Goal: Find specific page/section: Find specific page/section

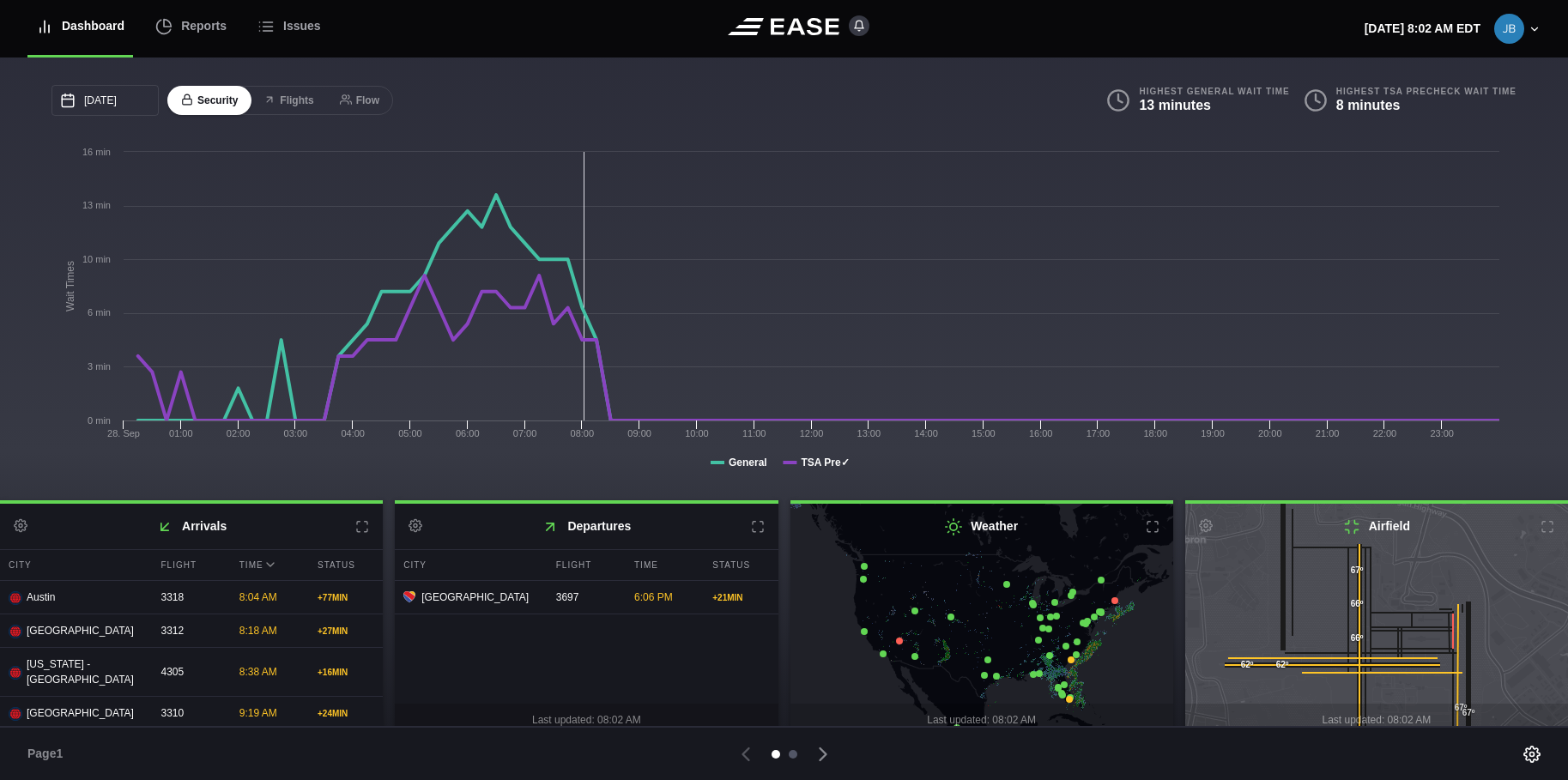
click at [791, 753] on div at bounding box center [793, 754] width 9 height 9
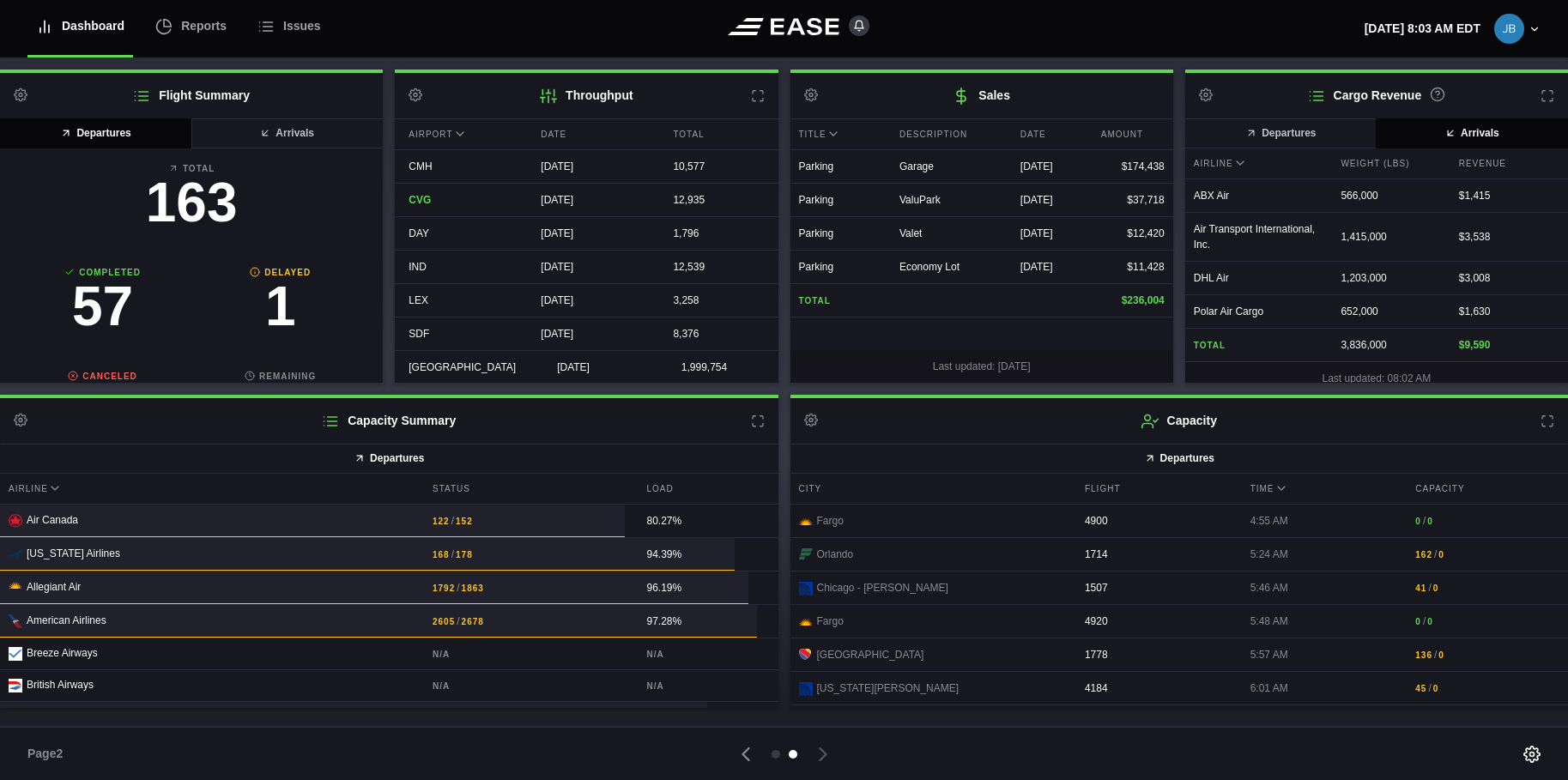
click at [759, 95] on icon at bounding box center [758, 96] width 14 height 14
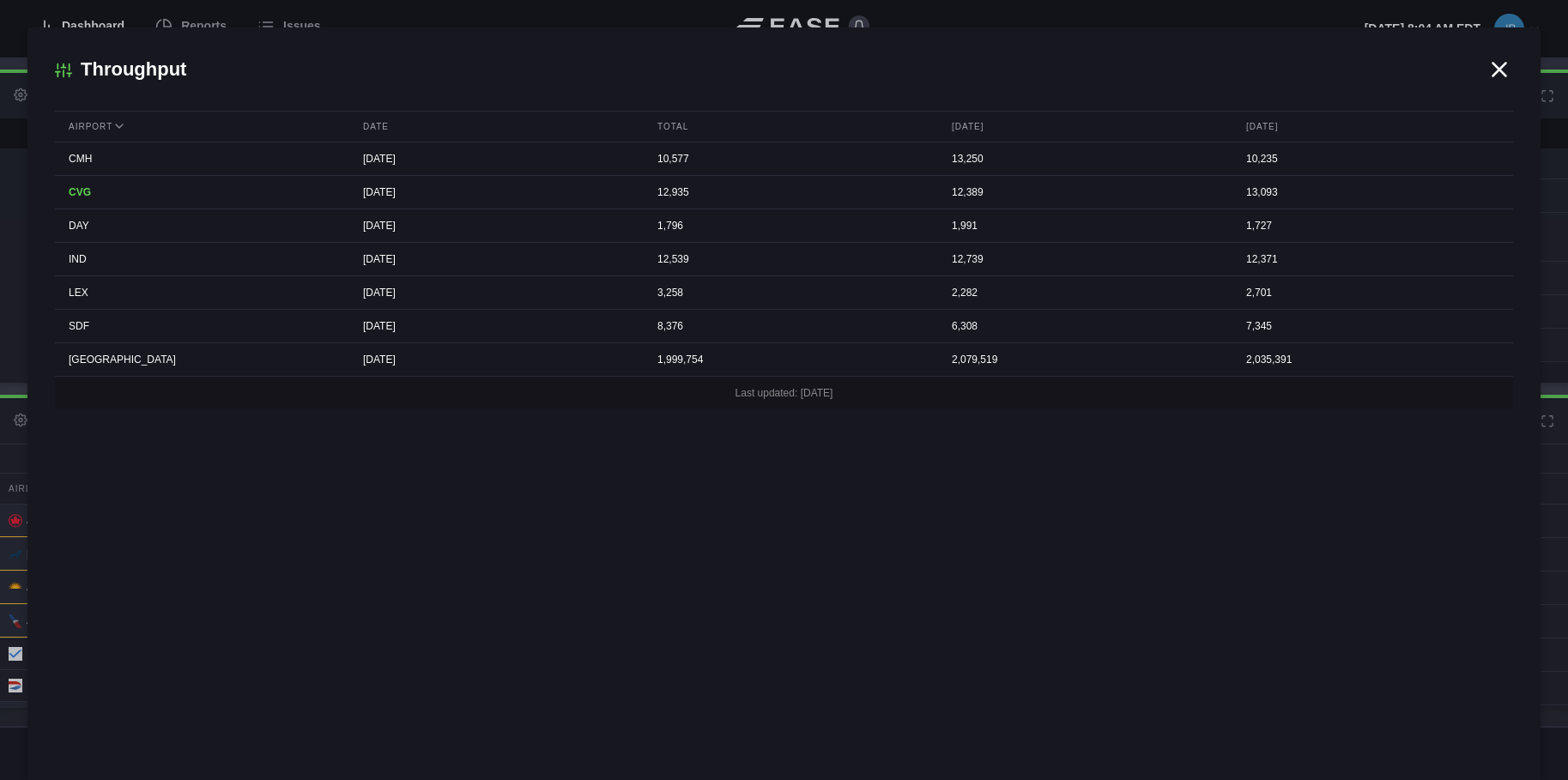
click at [97, 24] on div at bounding box center [784, 390] width 1568 height 780
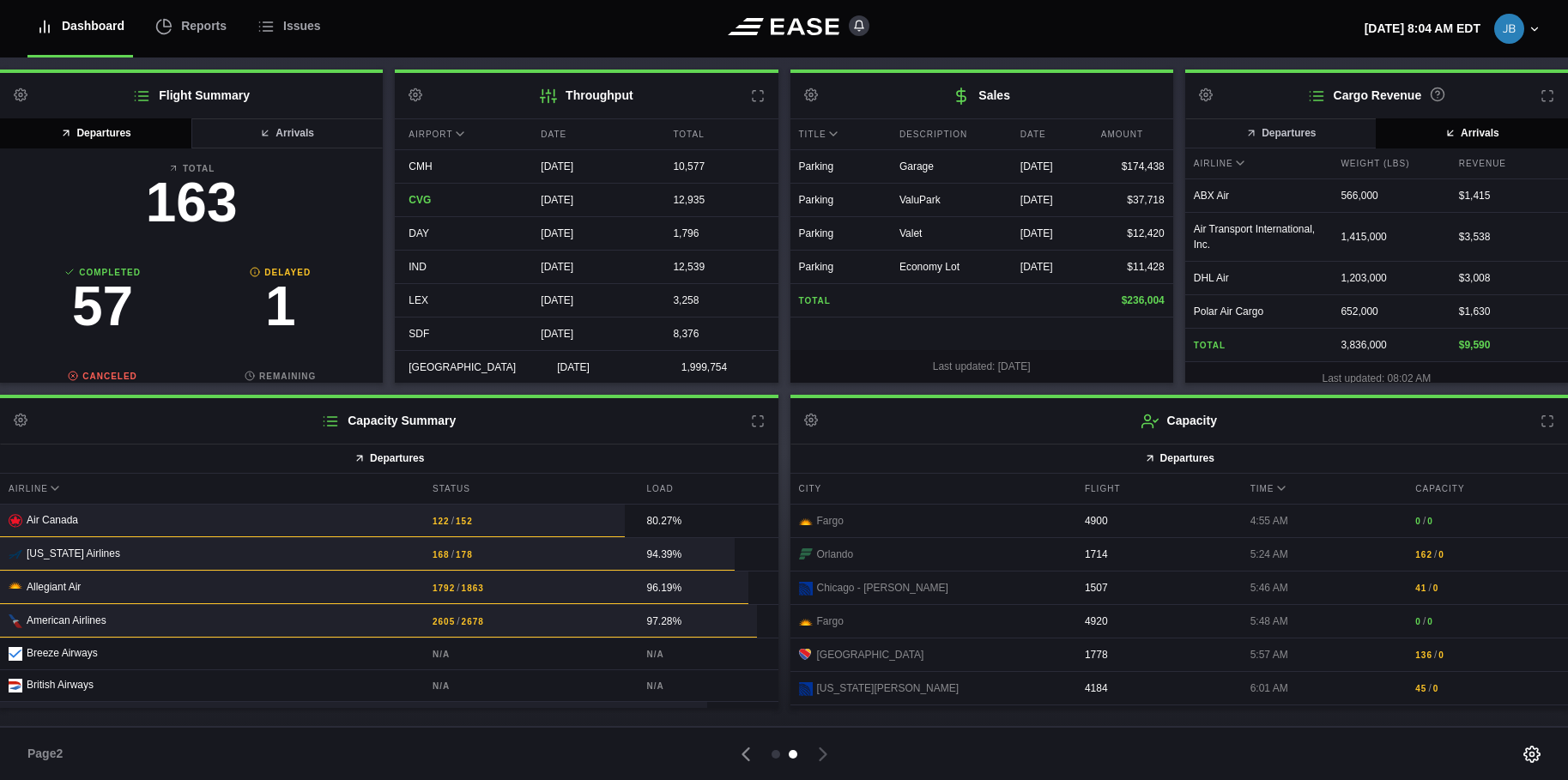
click at [786, 463] on div "Flight Summary Settings Departures Arrivals Total 163 Completed 57 Delayed 1 Ca…" at bounding box center [784, 389] width 1568 height 638
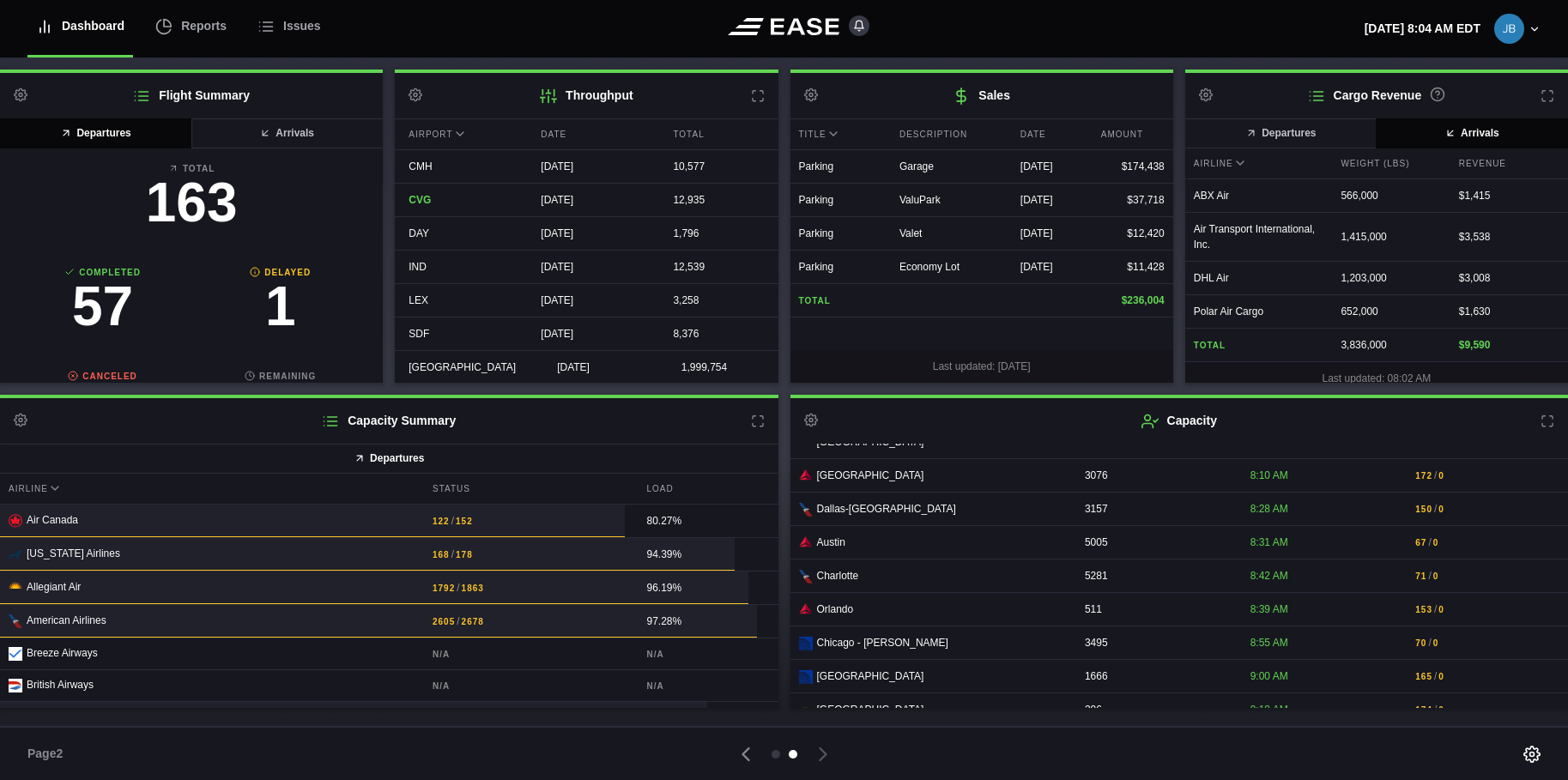
scroll to position [1373, 0]
